Goal: Download file/media

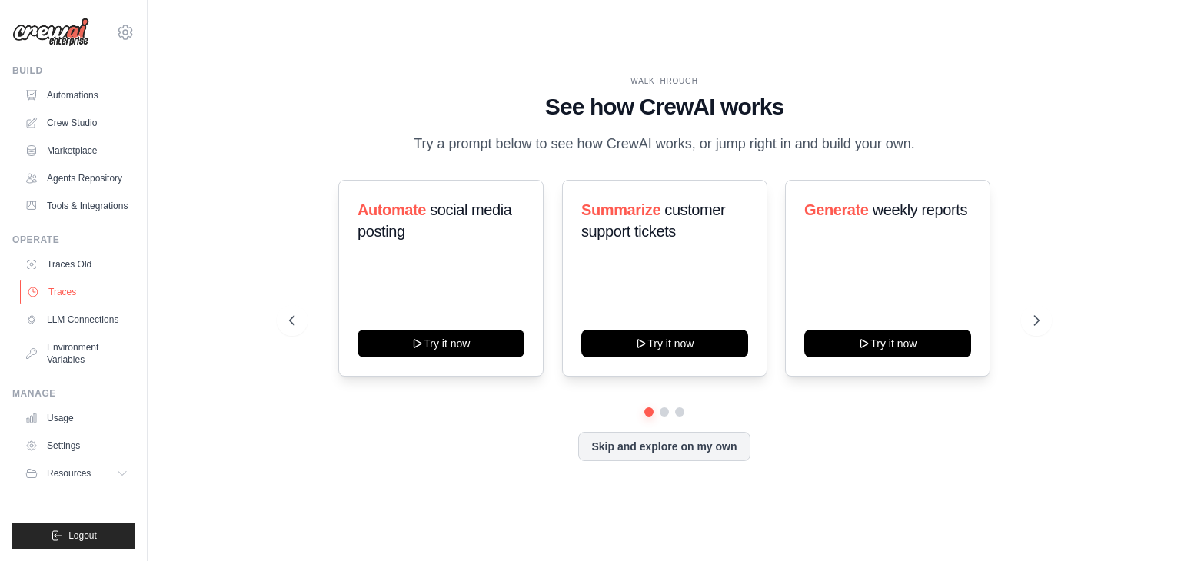
click at [85, 285] on link "Traces" at bounding box center [78, 292] width 116 height 25
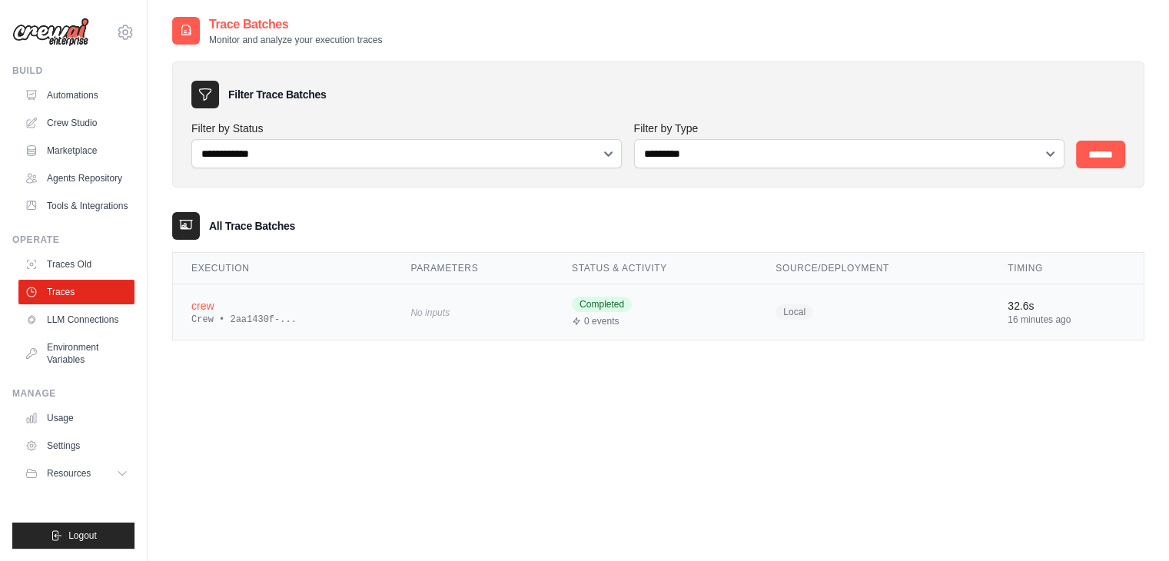
click at [882, 308] on td "Local" at bounding box center [873, 312] width 232 height 56
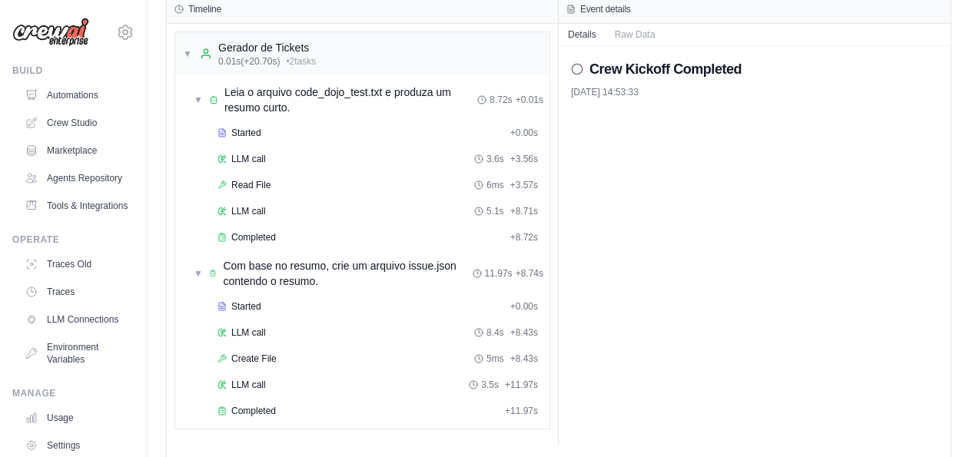
scroll to position [75, 0]
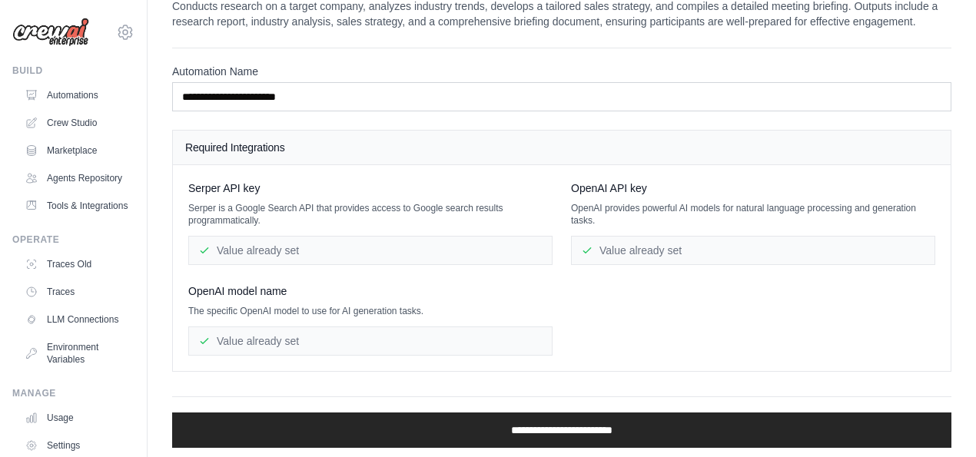
scroll to position [75, 0]
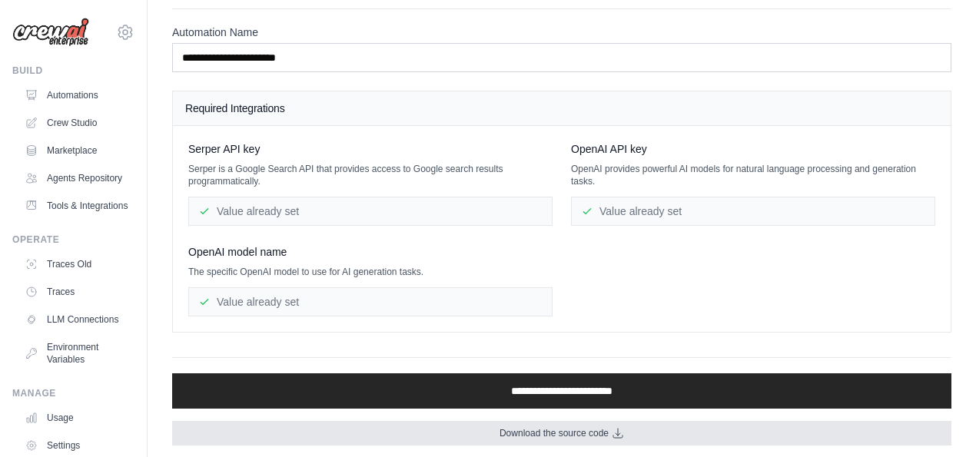
click at [600, 430] on span "Download the source code" at bounding box center [554, 433] width 109 height 12
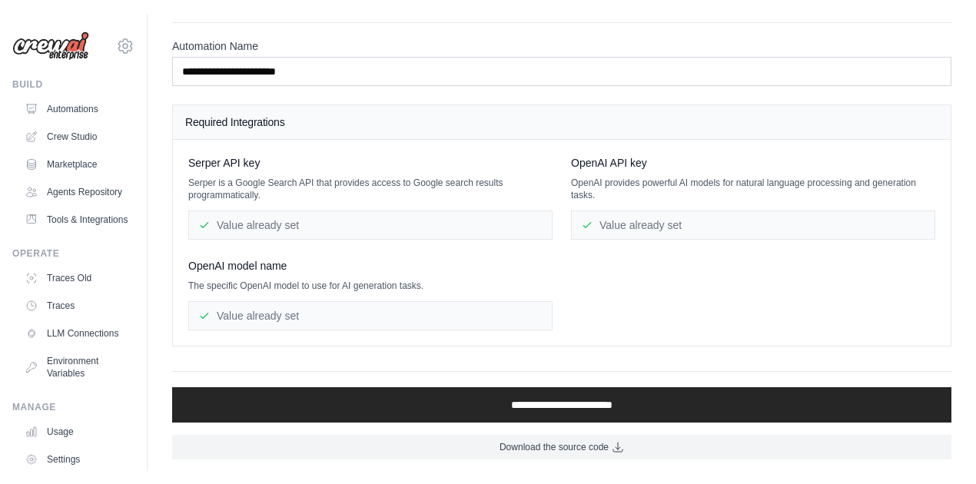
scroll to position [48, 0]
